Goal: Check status: Check status

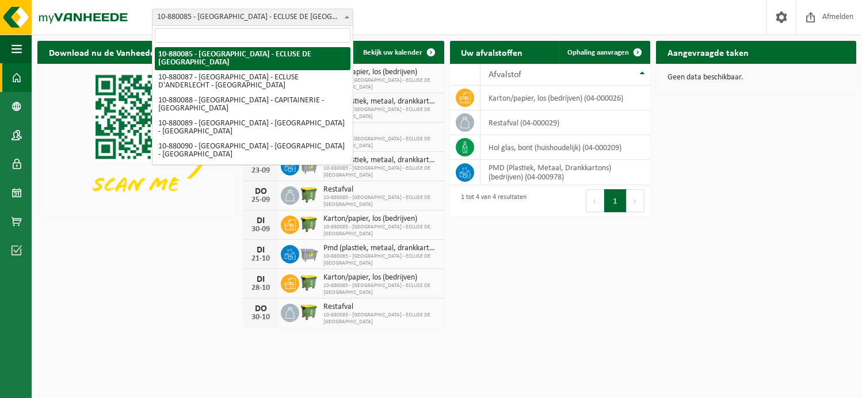
click at [349, 21] on span at bounding box center [347, 16] width 12 height 15
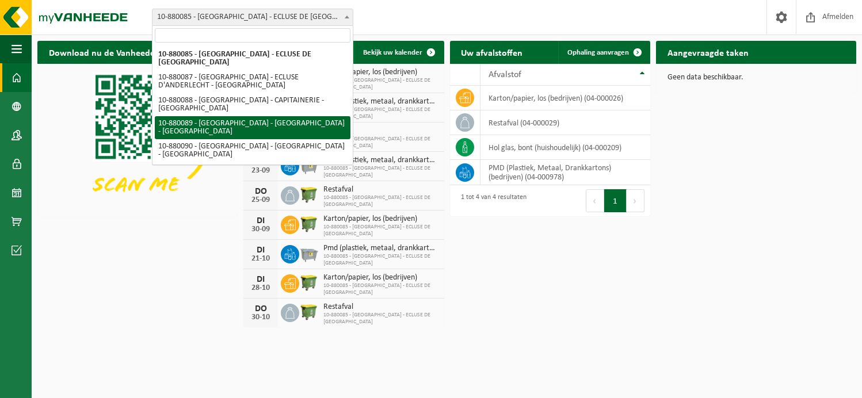
select select "110425"
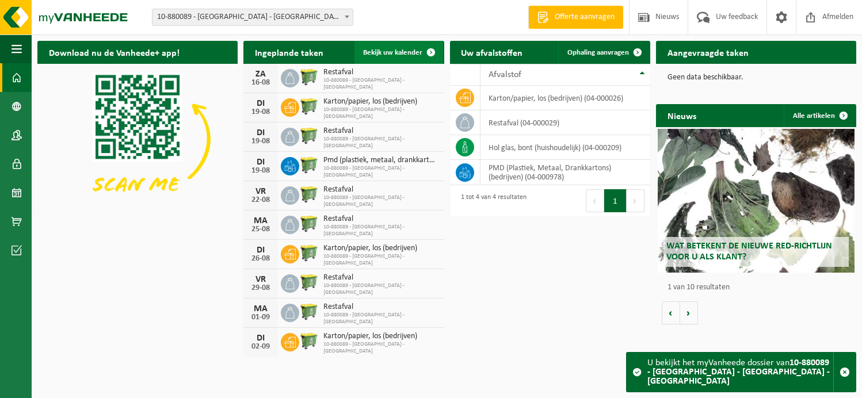
click at [410, 49] on span "Bekijk uw kalender" at bounding box center [393, 52] width 59 height 7
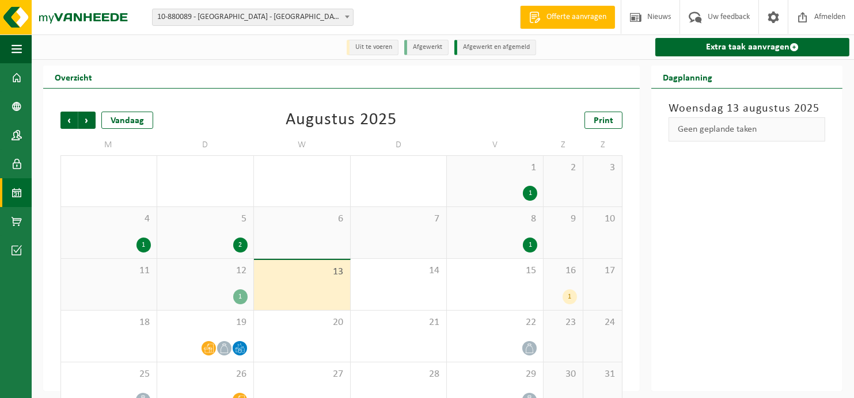
click at [523, 246] on div "1" at bounding box center [530, 245] width 14 height 15
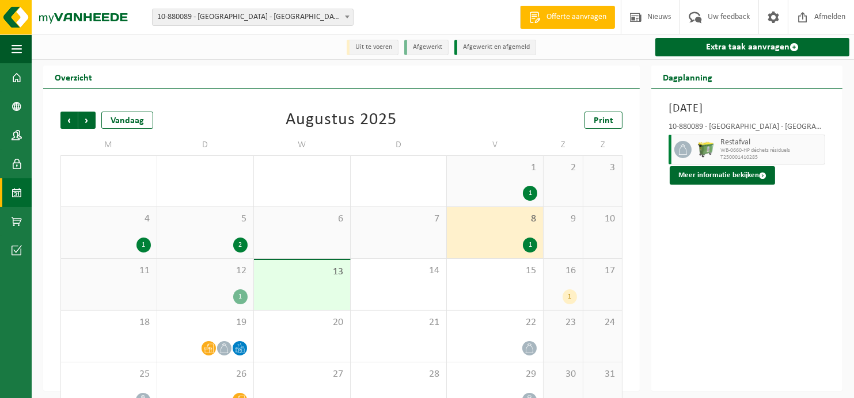
click at [238, 299] on div "1" at bounding box center [240, 297] width 14 height 15
